Goal: Navigation & Orientation: Find specific page/section

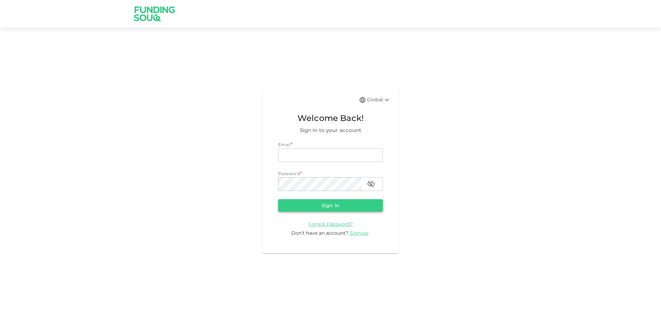
type input "[EMAIL_ADDRESS][DOMAIN_NAME]"
click at [318, 206] on button "Sign in" at bounding box center [330, 205] width 105 height 12
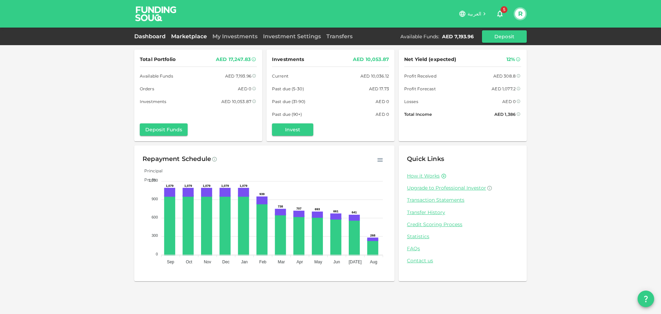
click at [179, 36] on link "Marketplace" at bounding box center [188, 36] width 41 height 7
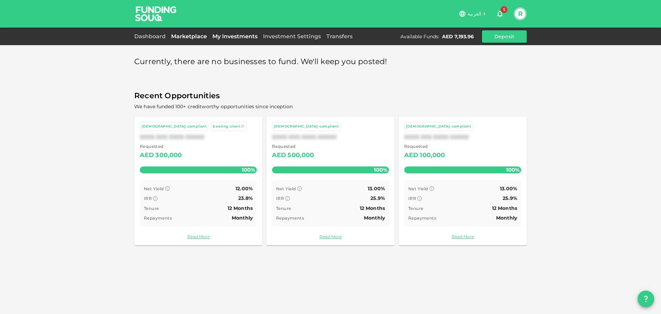
click at [235, 35] on link "My Investments" at bounding box center [235, 36] width 51 height 7
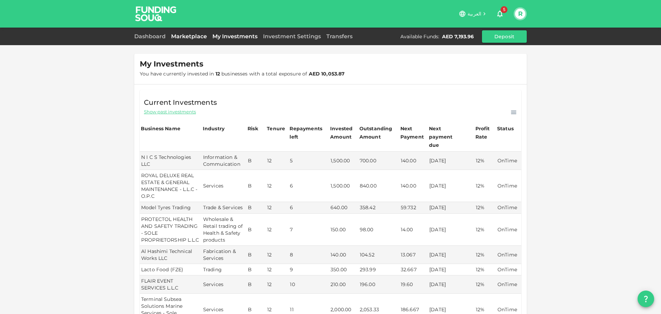
click at [192, 39] on link "Marketplace" at bounding box center [188, 36] width 41 height 7
